Goal: Information Seeking & Learning: Check status

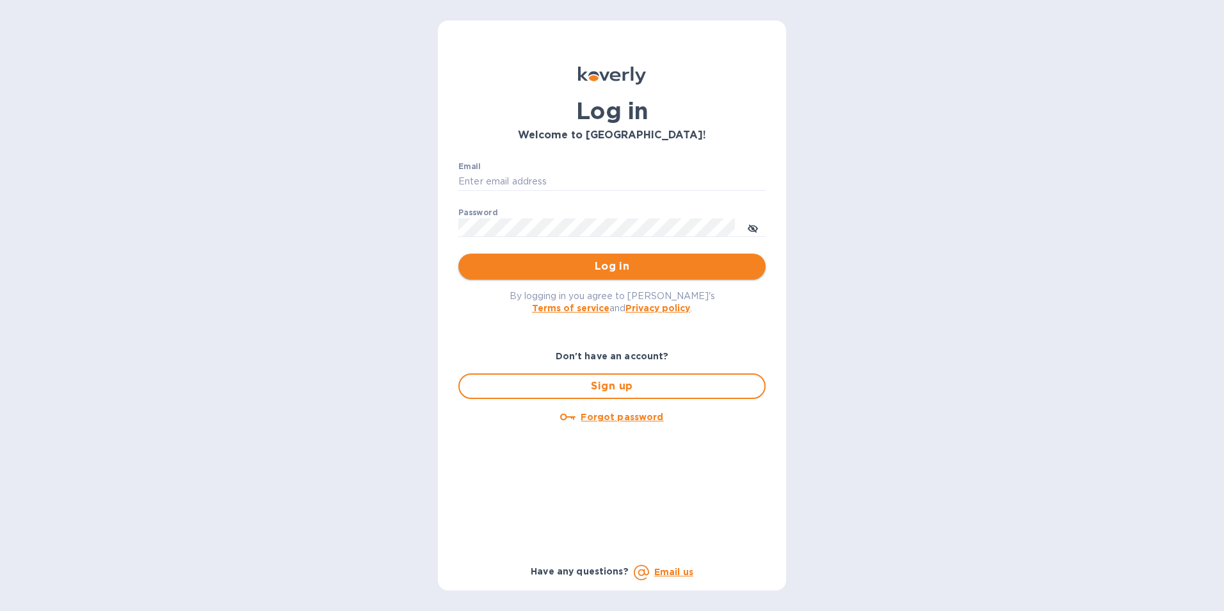
type input "[PERSON_NAME][EMAIL_ADDRESS][DOMAIN_NAME]"
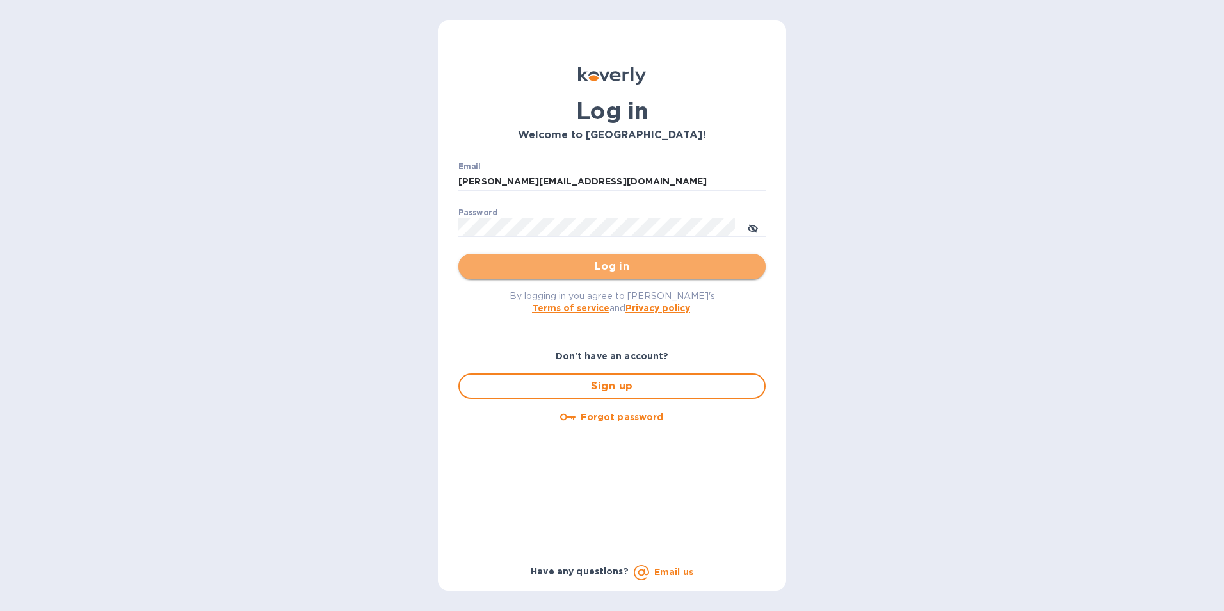
click at [594, 261] on span "Log in" at bounding box center [612, 266] width 287 height 15
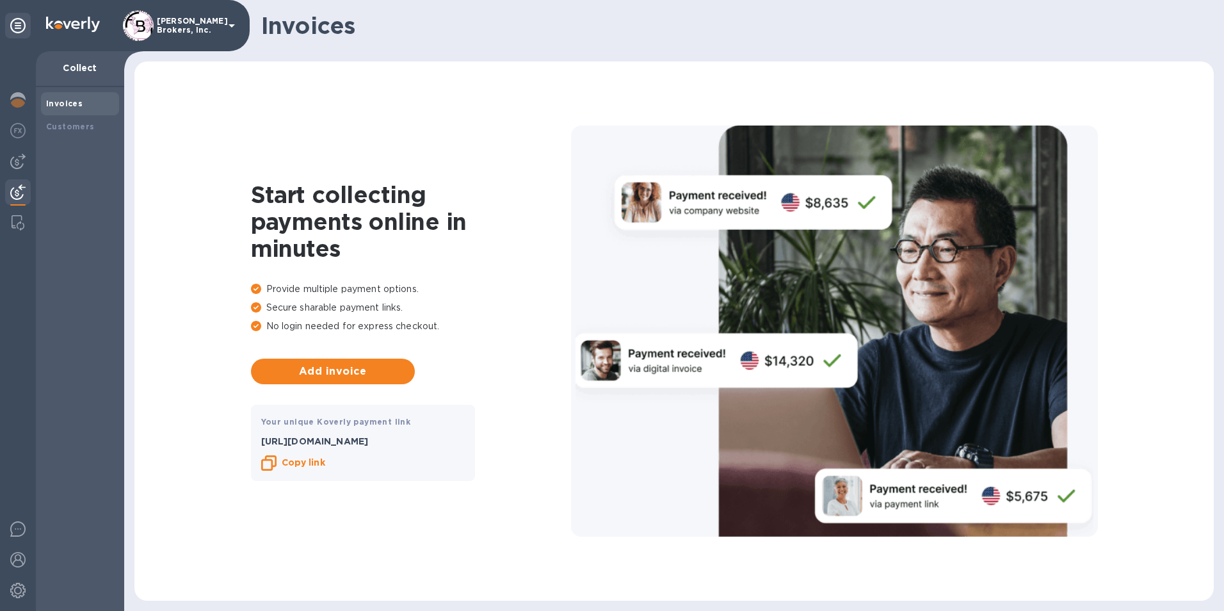
click at [17, 188] on img at bounding box center [17, 191] width 15 height 15
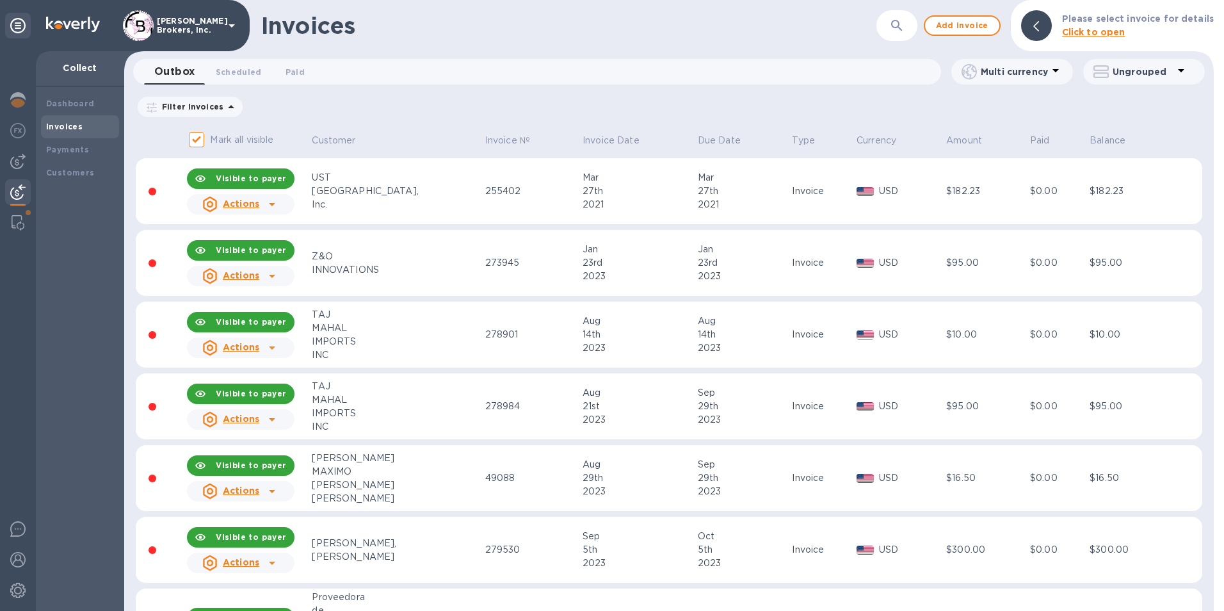
click at [13, 188] on img at bounding box center [17, 191] width 15 height 15
click at [66, 149] on b "Payments" at bounding box center [67, 150] width 43 height 10
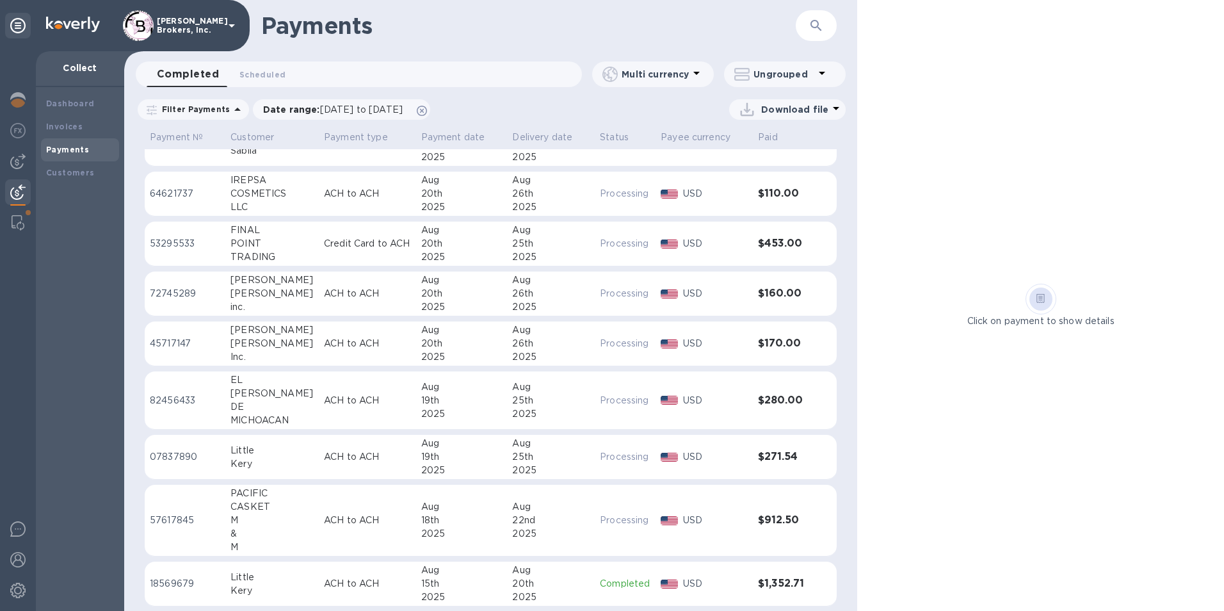
scroll to position [192, 0]
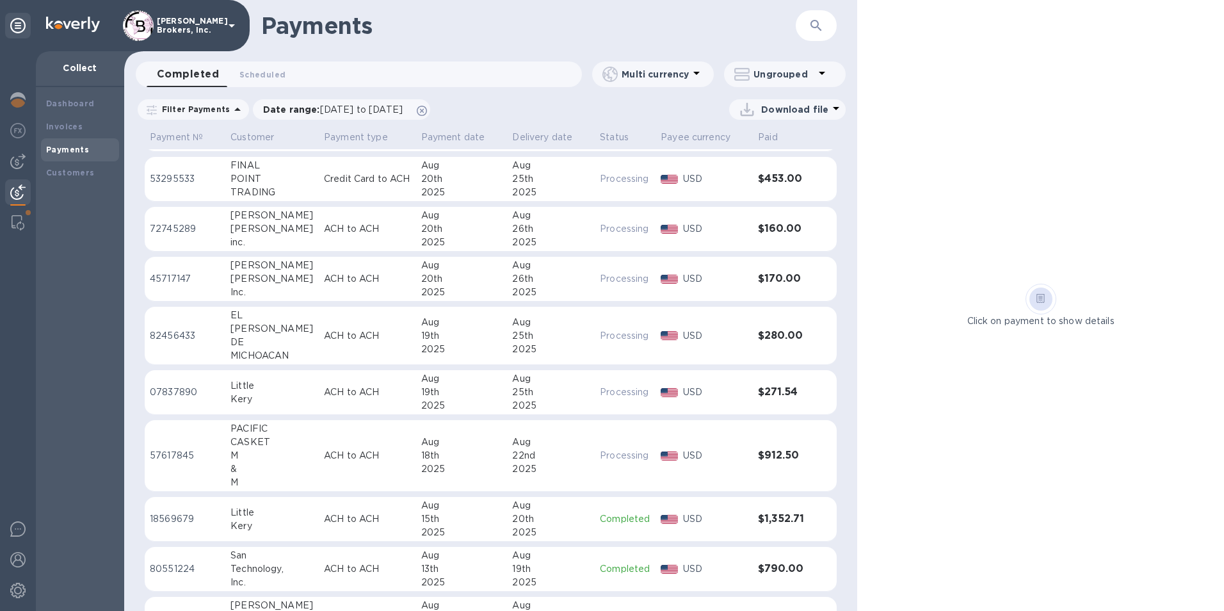
click at [348, 352] on td "ACH to ACH" at bounding box center [367, 336] width 97 height 58
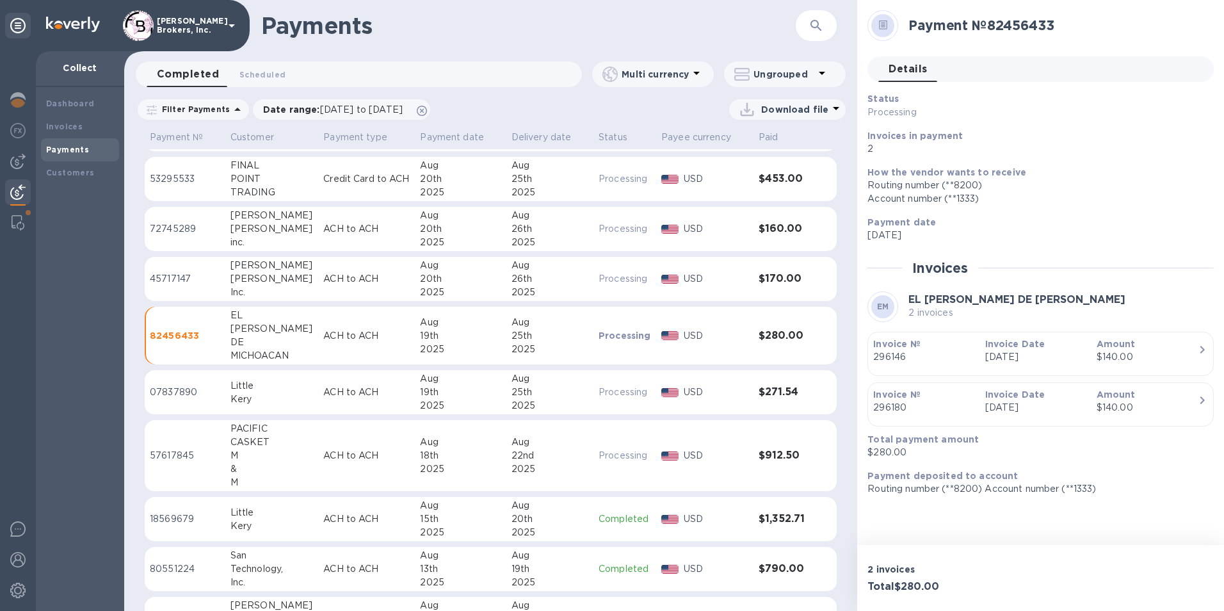
click at [170, 271] on td "45717147" at bounding box center [185, 279] width 81 height 45
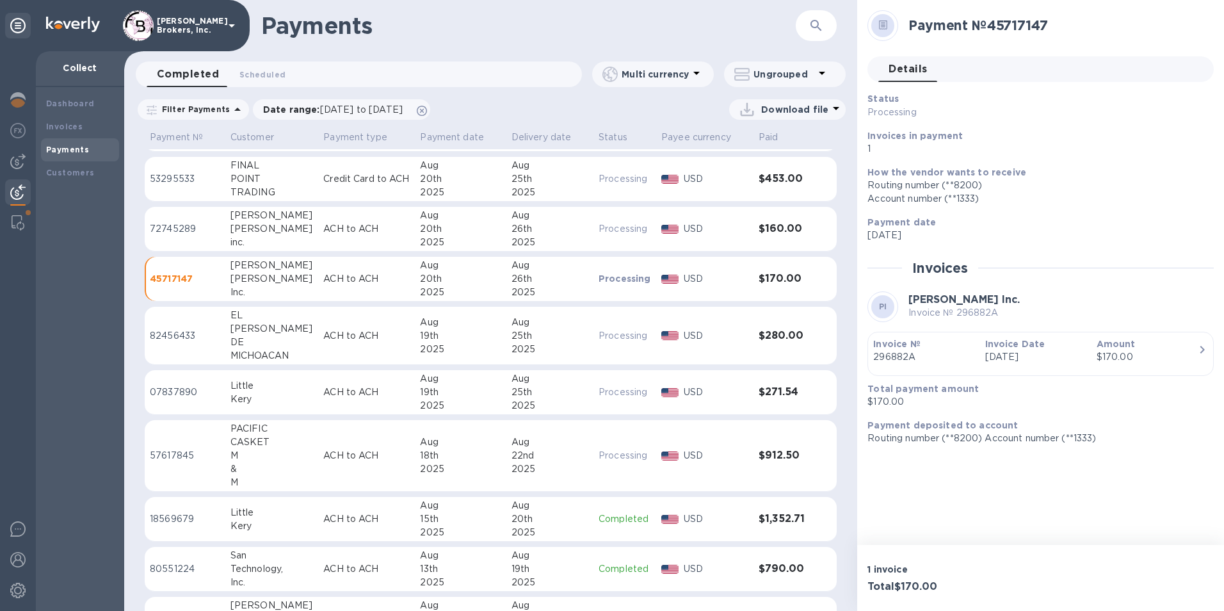
click at [177, 221] on td "72745289" at bounding box center [185, 229] width 81 height 45
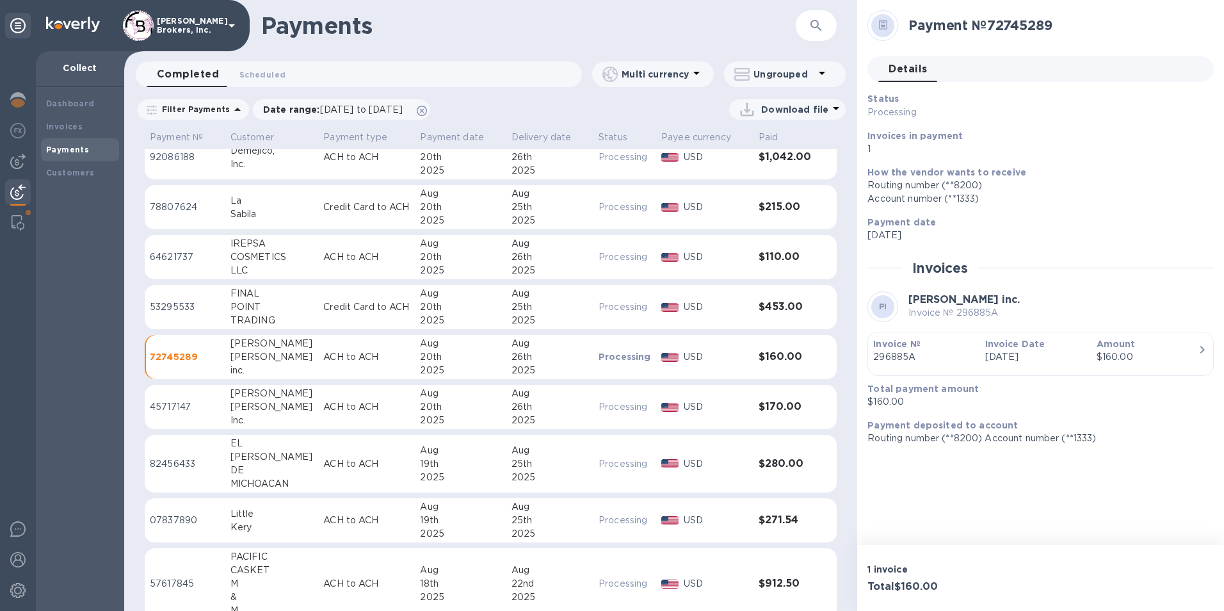
click at [184, 297] on td "53295533" at bounding box center [185, 307] width 81 height 45
click at [277, 250] on div "COSMETICS" at bounding box center [272, 256] width 83 height 13
click at [185, 202] on p "78807624" at bounding box center [185, 206] width 70 height 13
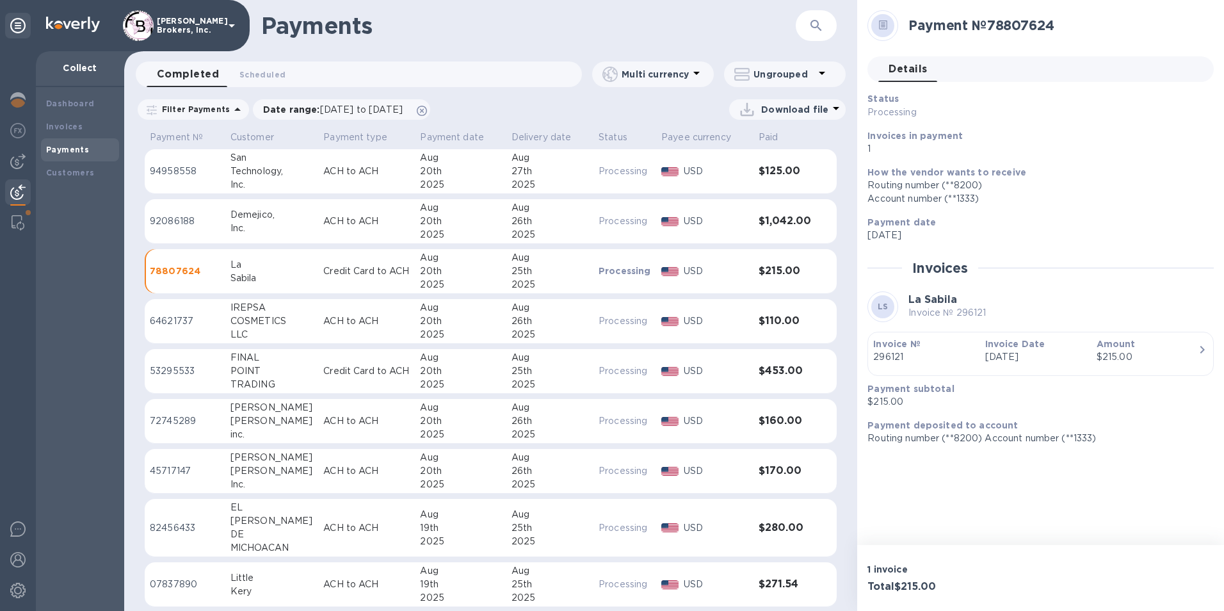
click at [278, 230] on div "Inc." at bounding box center [272, 228] width 83 height 13
click at [172, 164] on td "94958558" at bounding box center [185, 171] width 81 height 45
